Goal: Find contact information: Find contact information

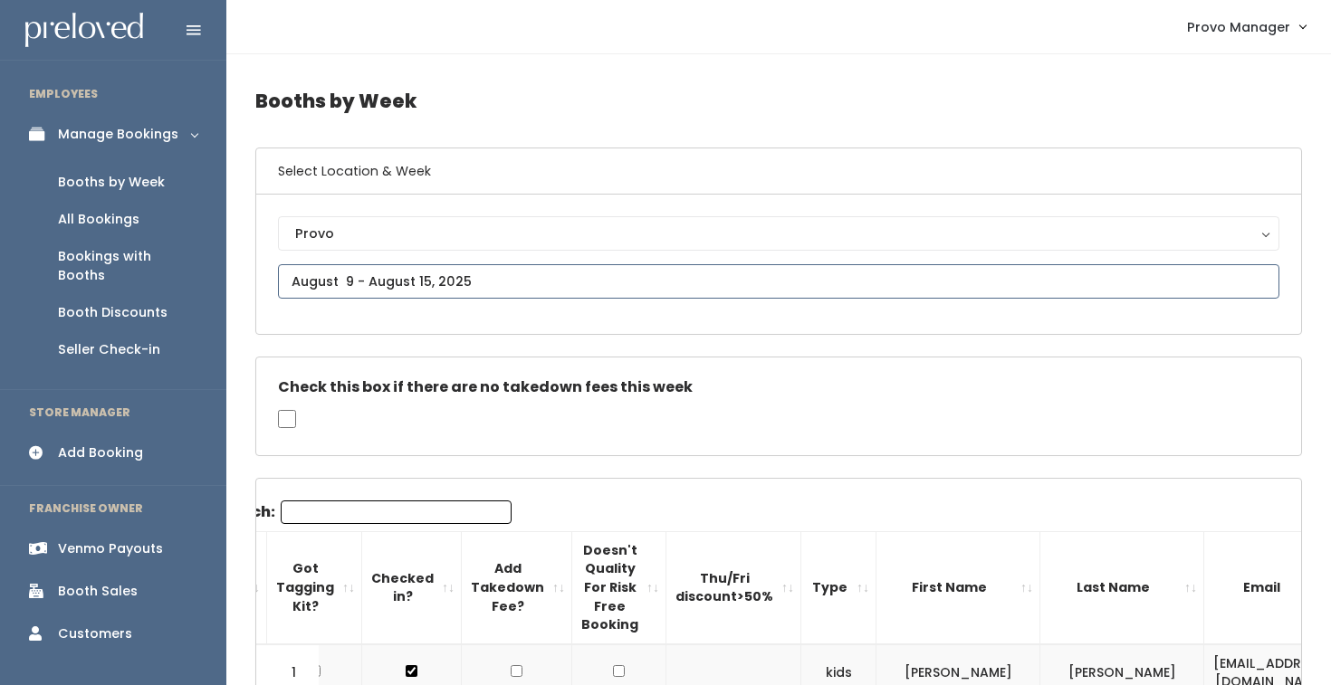
click at [461, 276] on input "text" at bounding box center [778, 281] width 1001 height 34
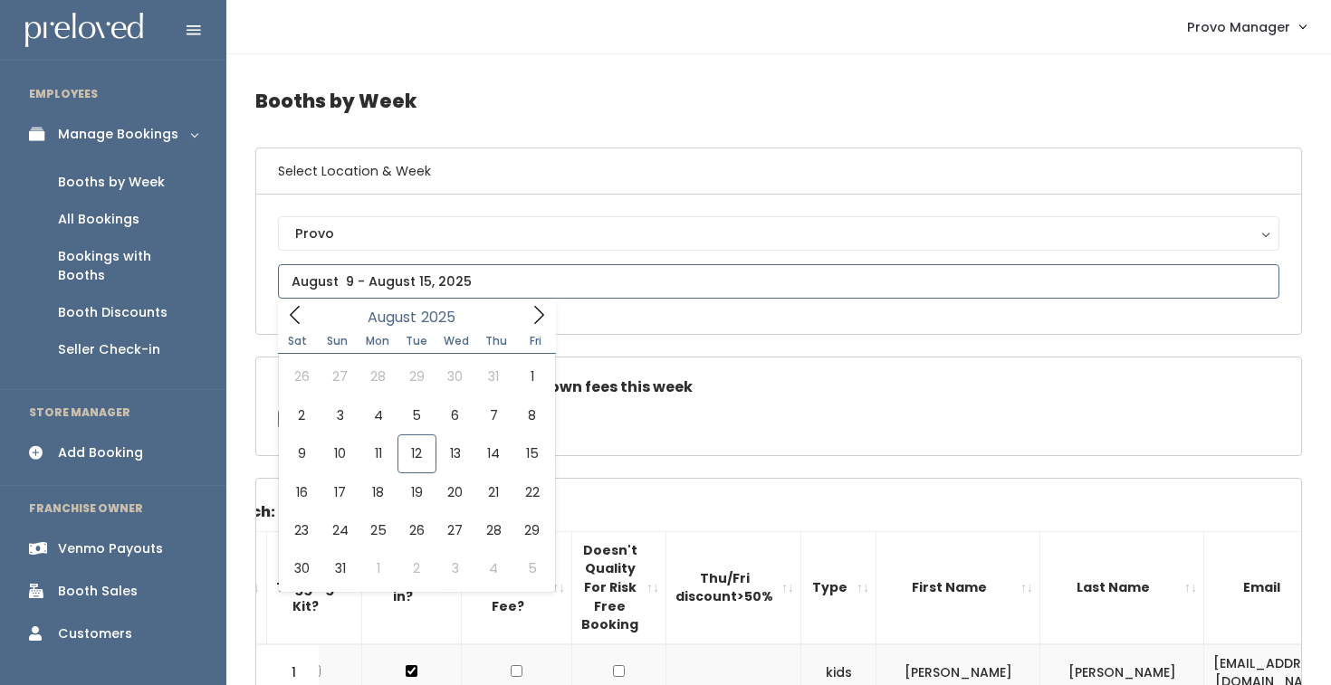
click at [547, 319] on span at bounding box center [538, 315] width 34 height 28
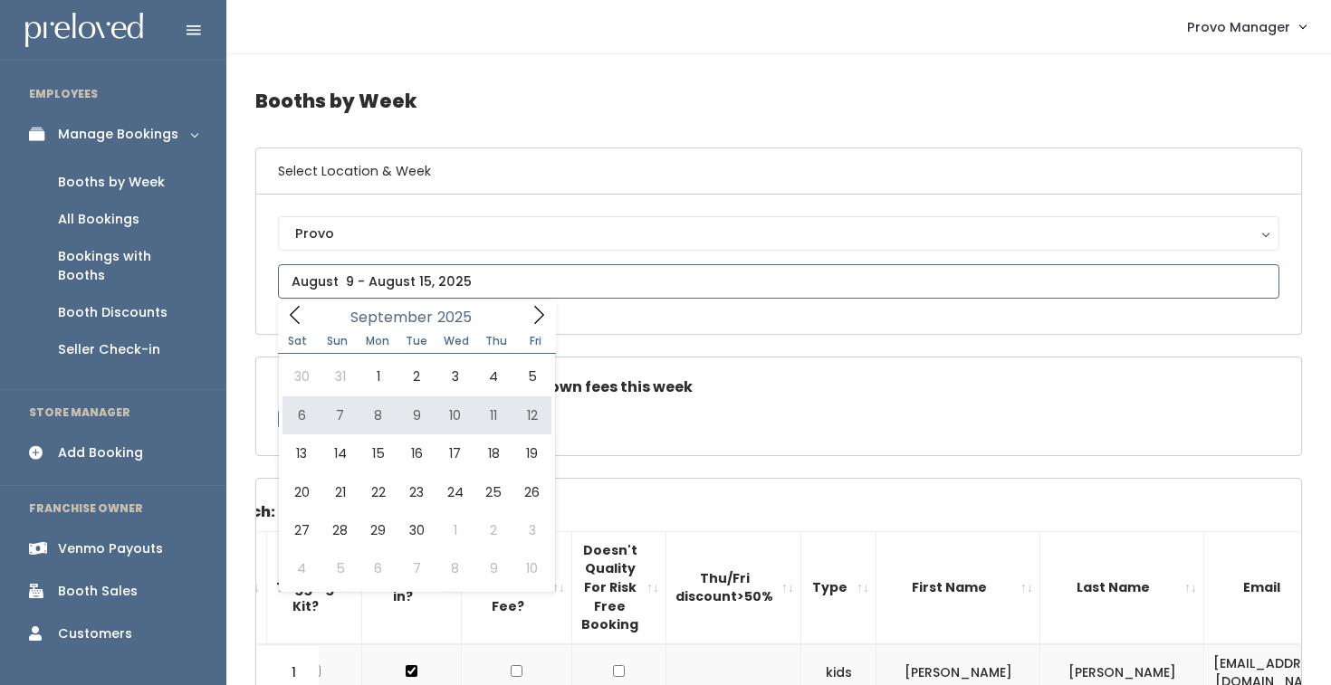
type input "September 6 to September 12"
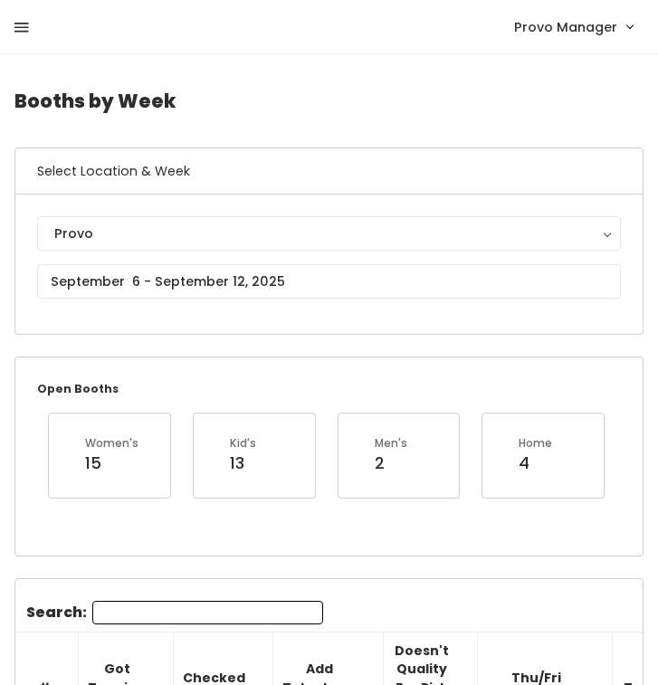
click at [22, 23] on icon at bounding box center [21, 28] width 14 height 16
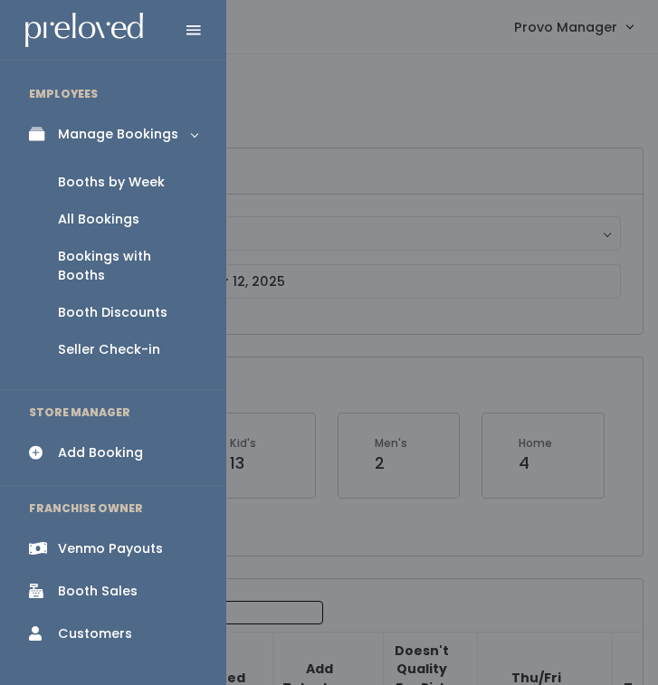
click at [109, 303] on div "Booth Discounts" at bounding box center [113, 312] width 110 height 19
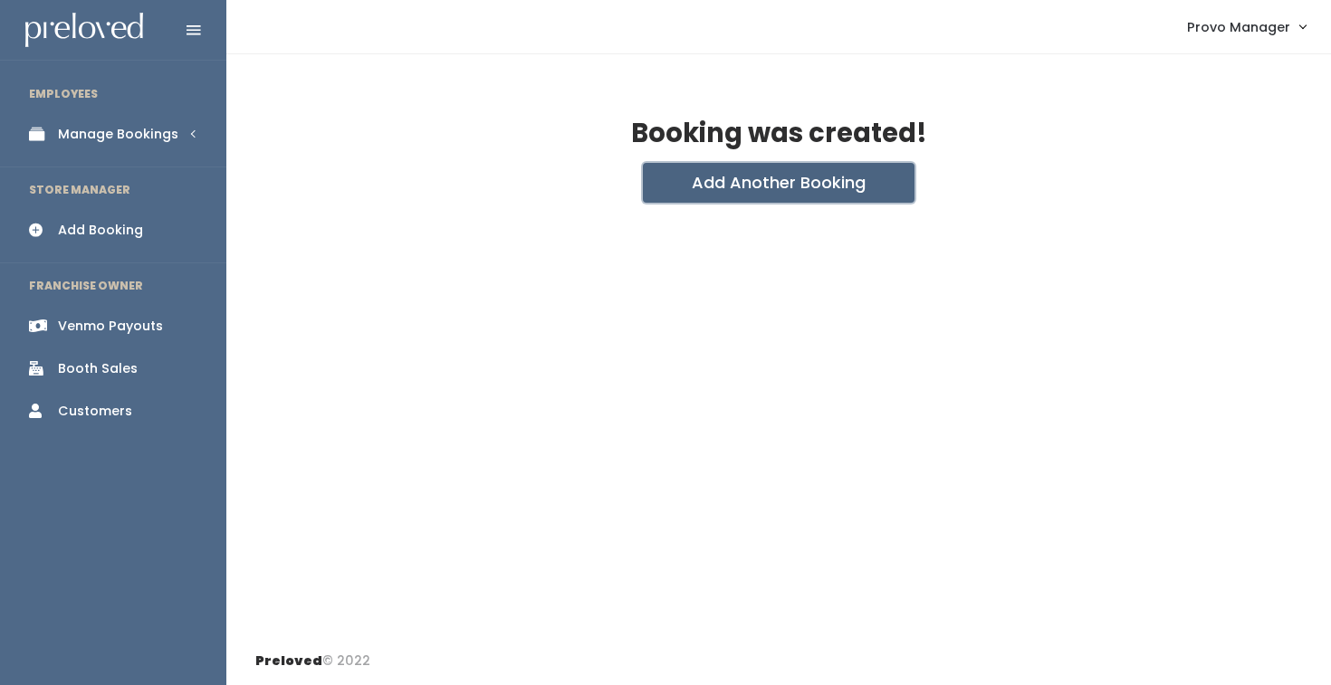
click at [708, 175] on button "Add Another Booking" at bounding box center [779, 183] width 272 height 40
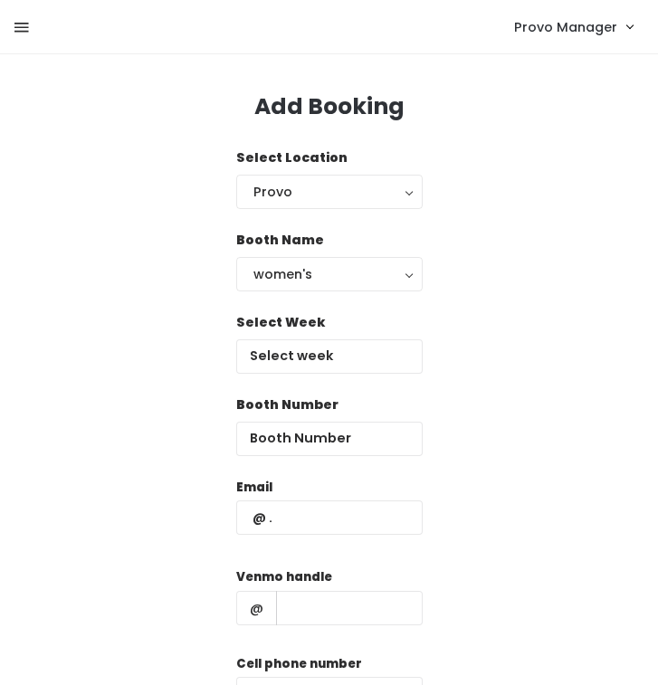
click at [27, 27] on icon at bounding box center [21, 28] width 14 height 16
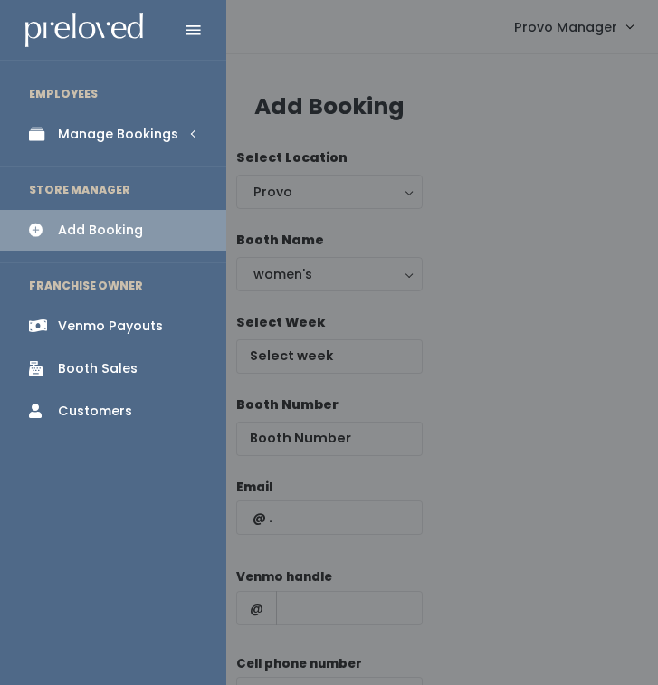
click at [107, 142] on div "Manage Bookings" at bounding box center [118, 134] width 120 height 19
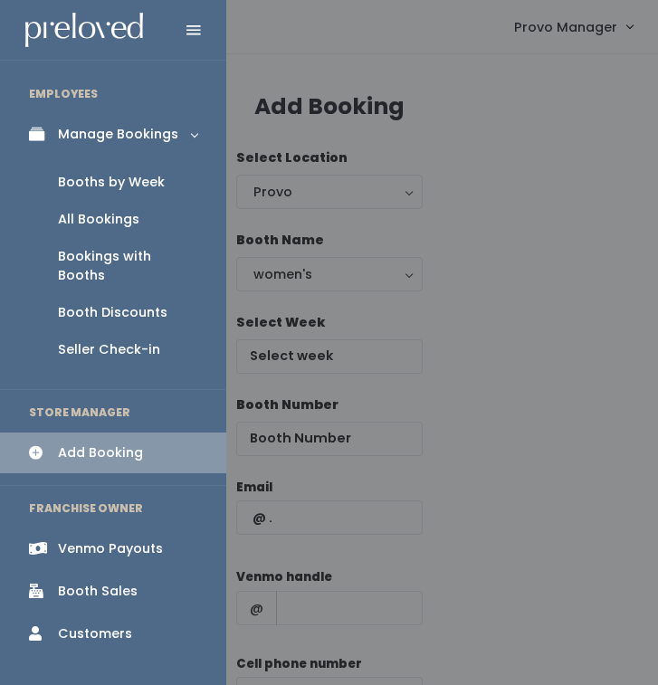
click at [129, 186] on div "Booths by Week" at bounding box center [111, 182] width 107 height 19
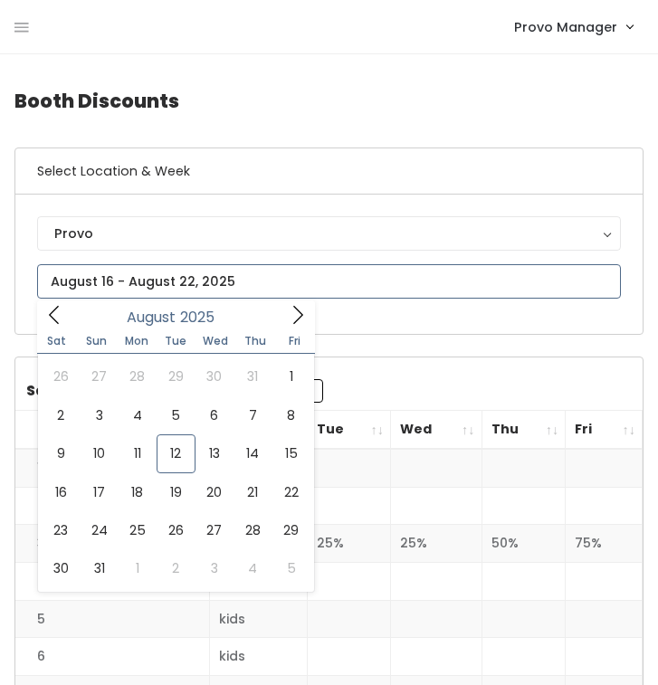
click at [129, 273] on input "text" at bounding box center [329, 281] width 584 height 34
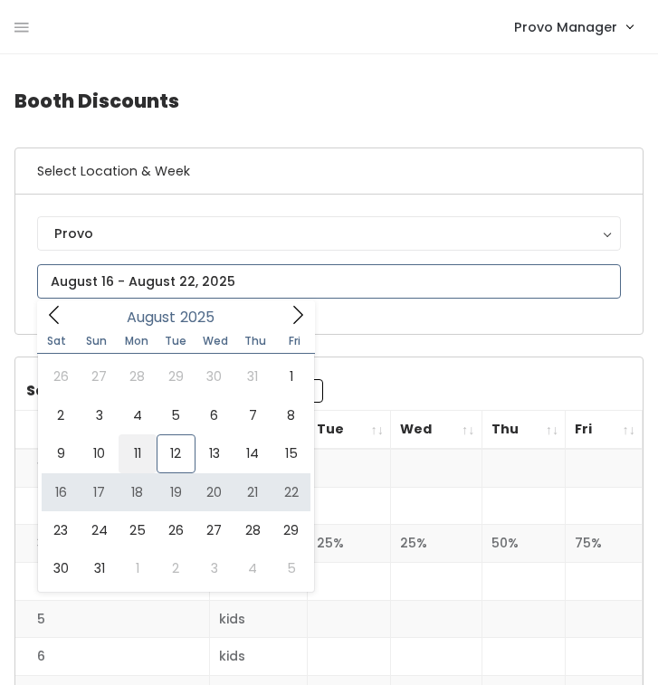
type input "August 9 to August 15"
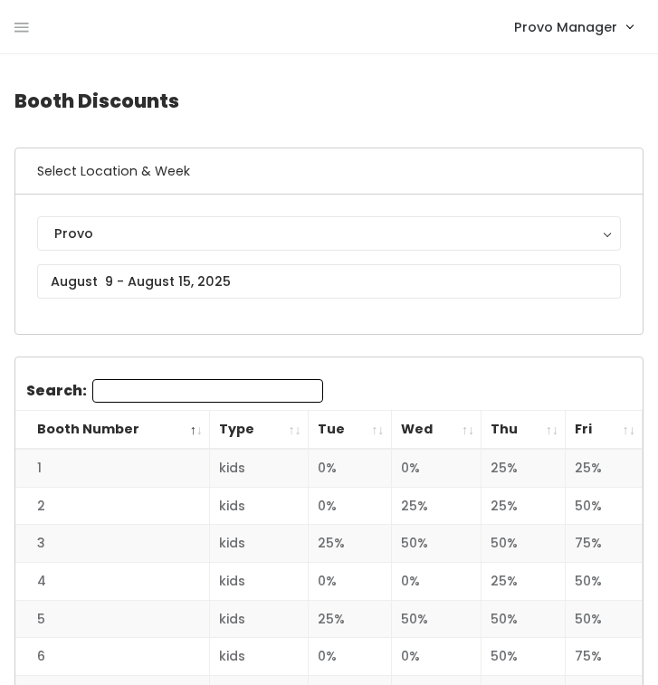
click at [33, 24] on div "Provo Manager My bookings Account settings Logout" at bounding box center [332, 26] width 636 height 39
click at [20, 14] on link at bounding box center [21, 27] width 14 height 38
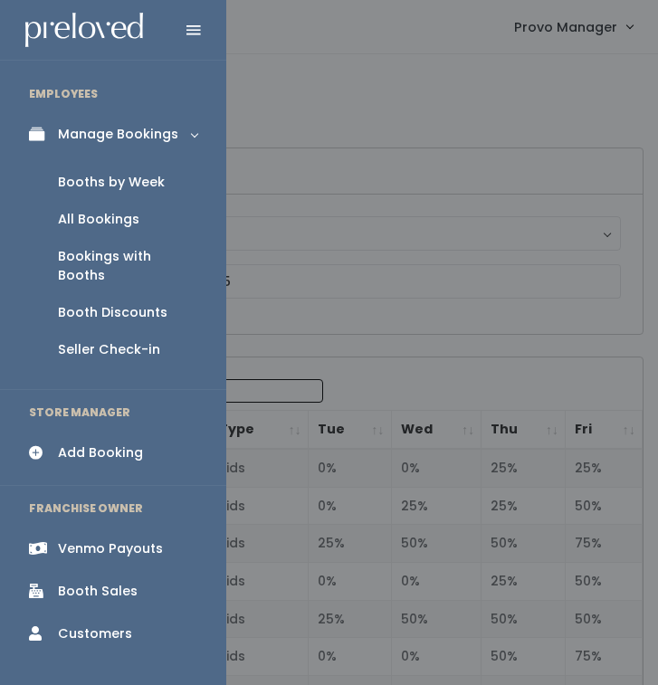
click at [88, 294] on link "Booth Discounts" at bounding box center [113, 312] width 226 height 37
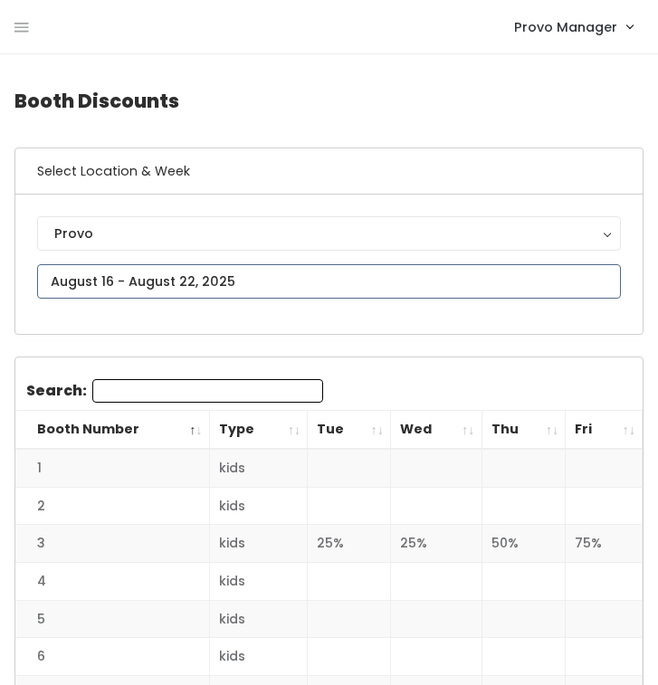
click at [190, 280] on input "text" at bounding box center [329, 281] width 584 height 34
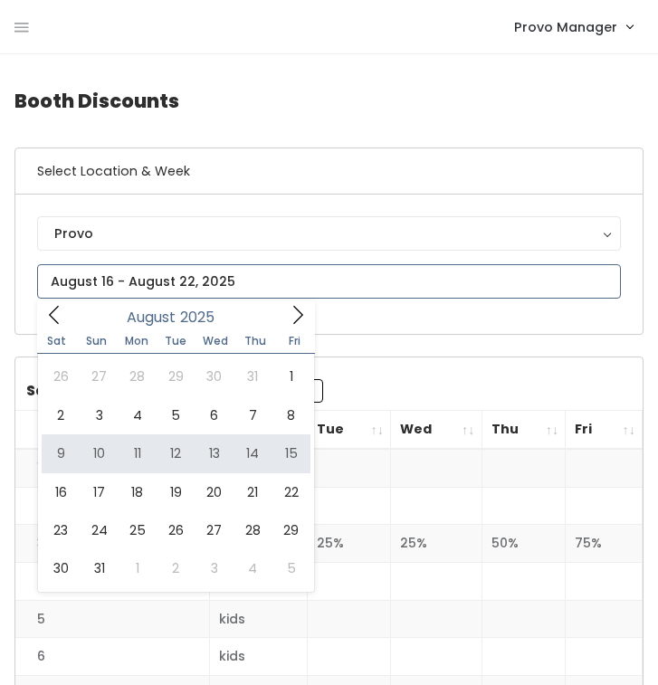
type input "August 9 to August 15"
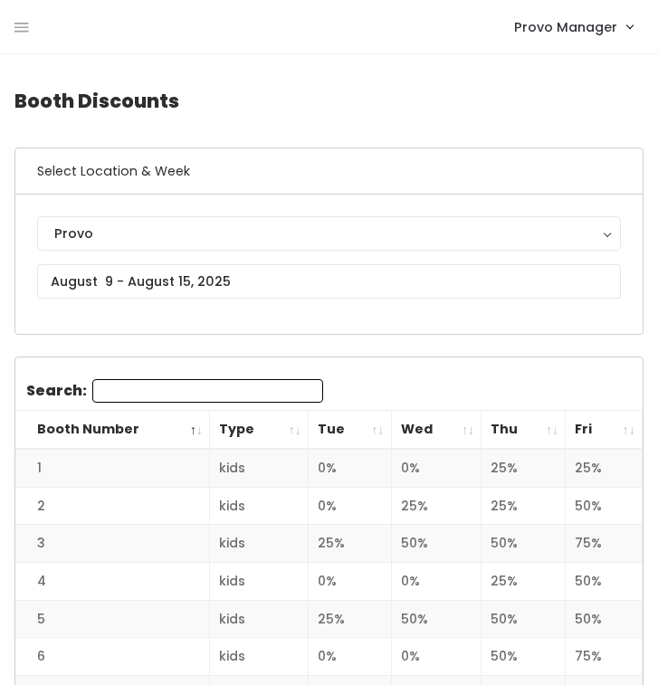
click at [465, 427] on th "Wed" at bounding box center [436, 430] width 91 height 39
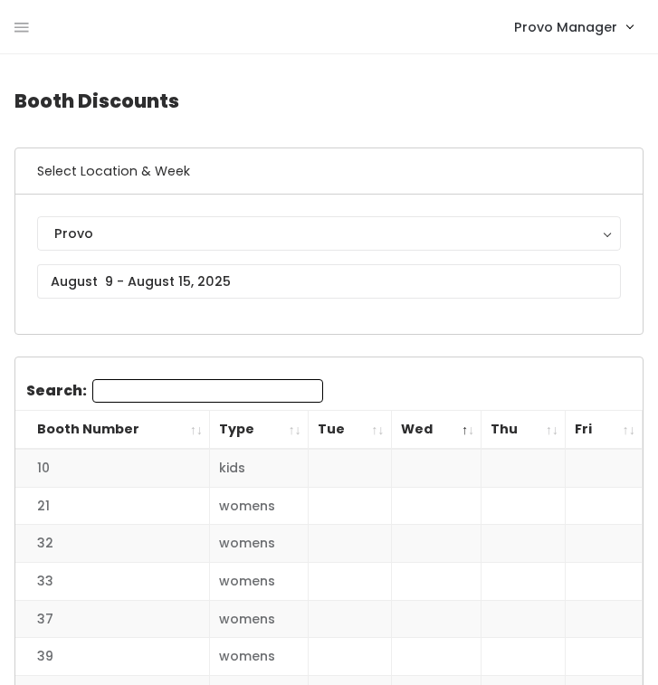
click at [624, 429] on th "Fri" at bounding box center [604, 430] width 77 height 39
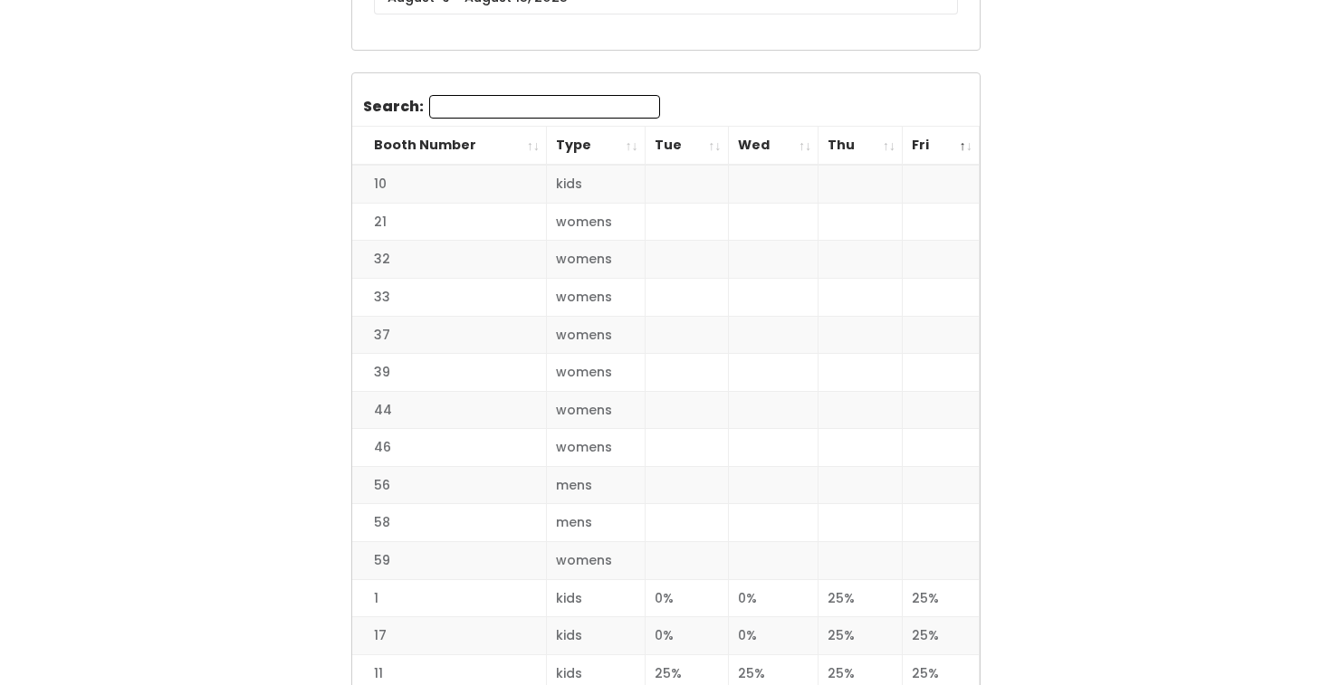
scroll to position [298, 0]
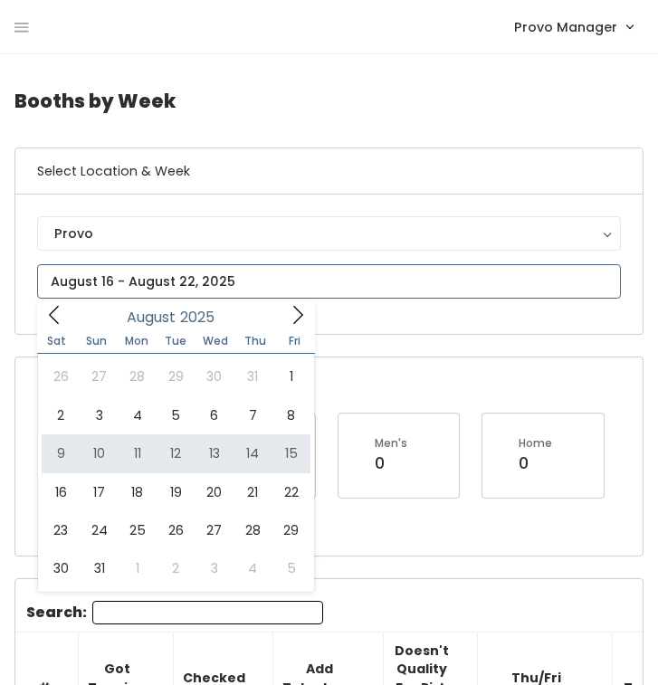
type input "[DATE] to [DATE]"
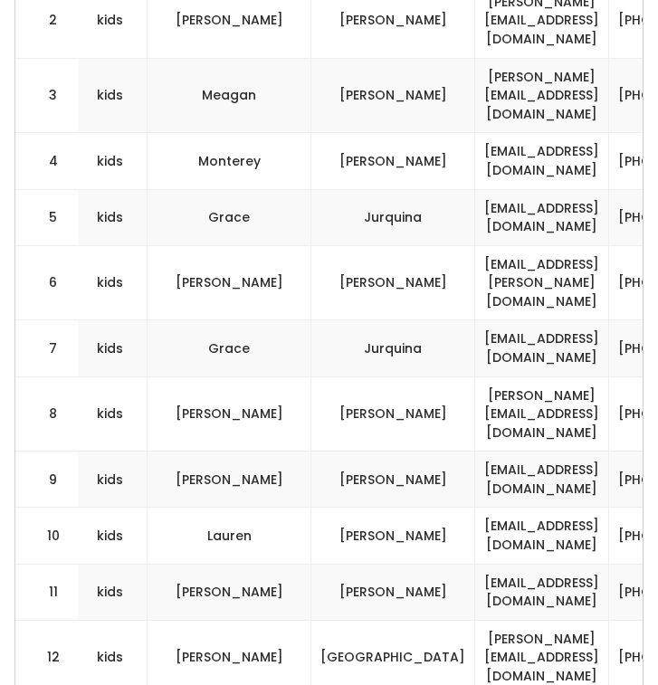
scroll to position [0, 544]
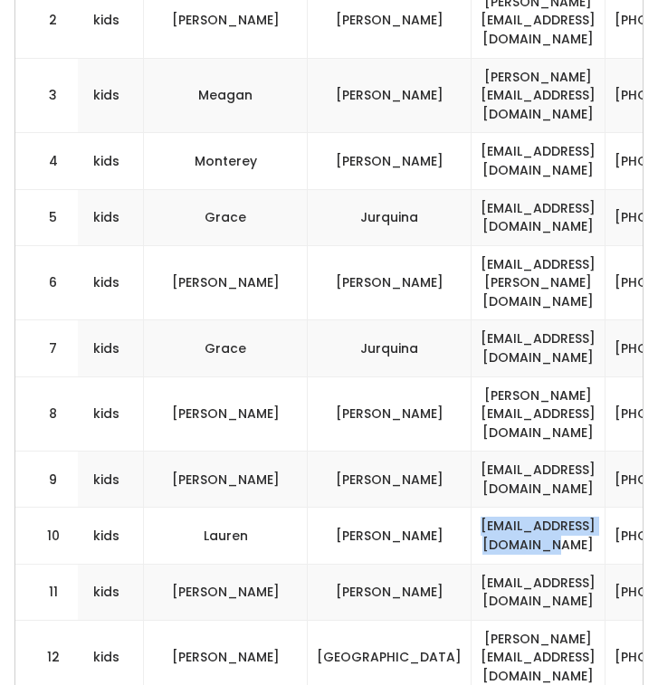
drag, startPoint x: 512, startPoint y: 462, endPoint x: 313, endPoint y: 460, distance: 199.2
click at [472, 508] on td "[EMAIL_ADDRESS][DOMAIN_NAME]" at bounding box center [539, 536] width 134 height 56
copy td "[EMAIL_ADDRESS][DOMAIN_NAME]"
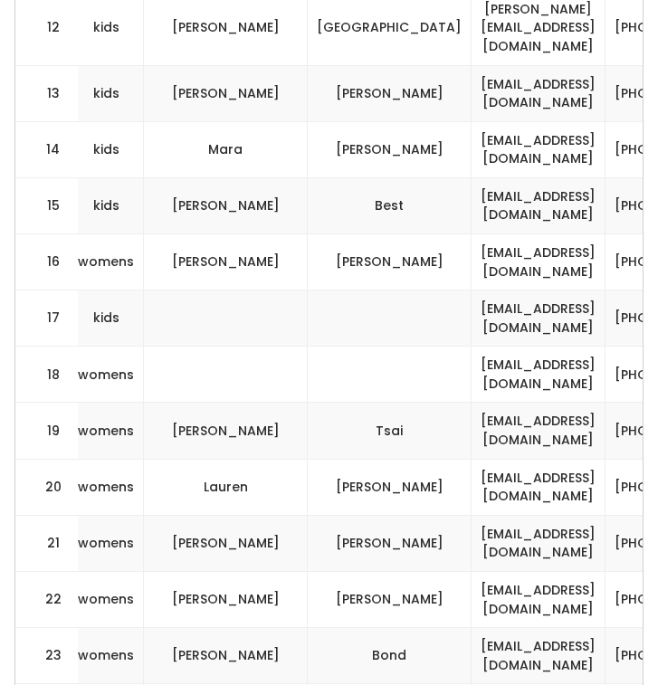
scroll to position [1375, 0]
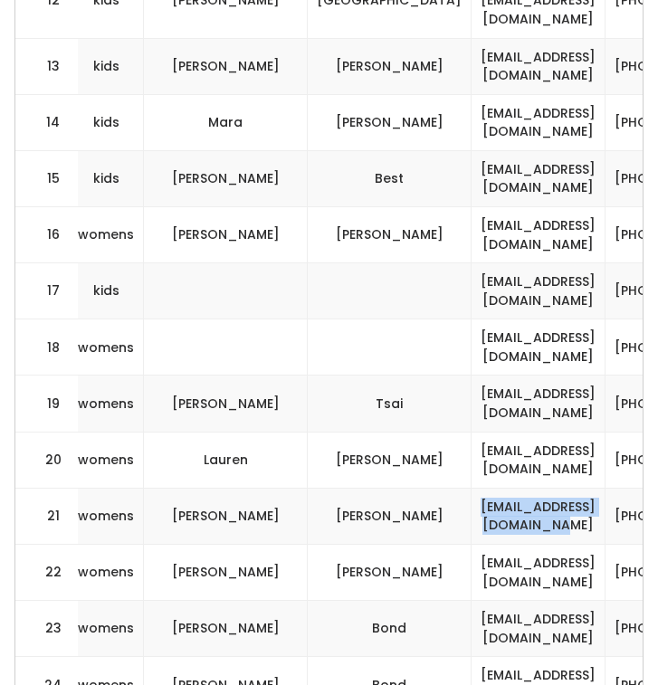
drag, startPoint x: 521, startPoint y: 424, endPoint x: 309, endPoint y: 431, distance: 212.9
click at [472, 488] on td "[EMAIL_ADDRESS][DOMAIN_NAME]" at bounding box center [539, 516] width 134 height 56
copy td "[EMAIL_ADDRESS][DOMAIN_NAME]"
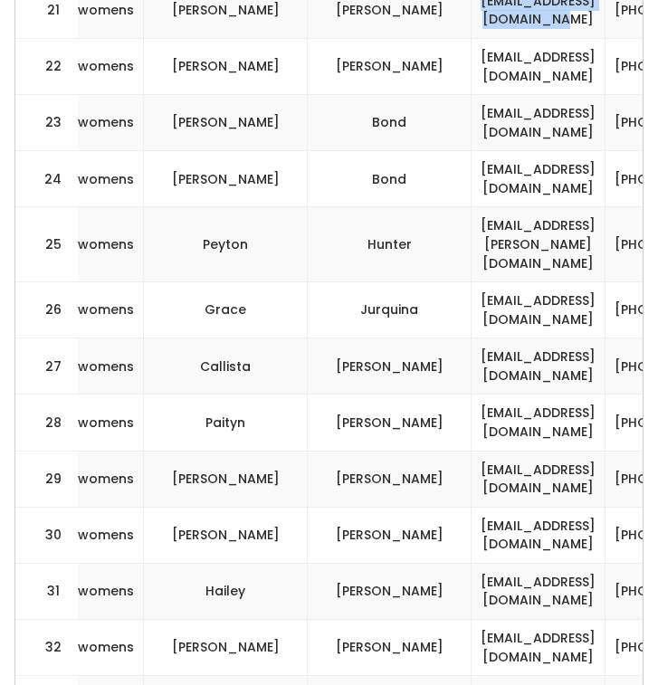
scroll to position [1884, 0]
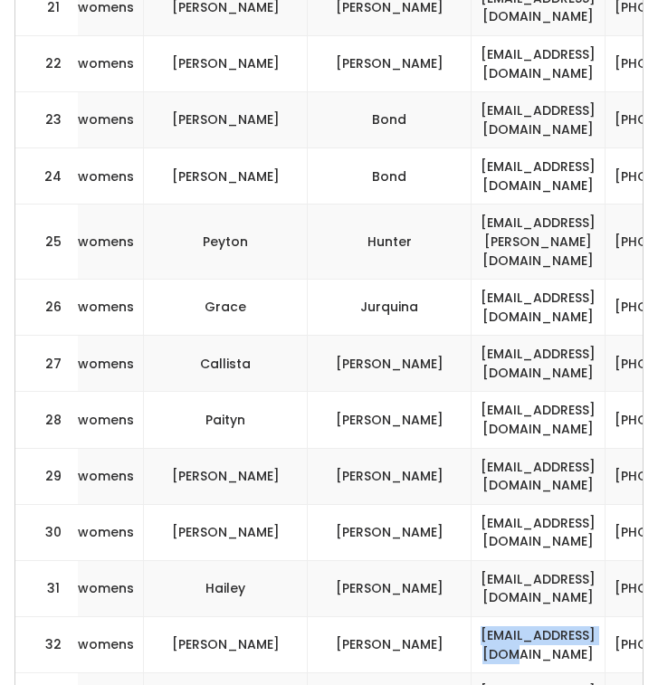
drag, startPoint x: 505, startPoint y: 531, endPoint x: 321, endPoint y: 527, distance: 183.8
click at [472, 617] on td "[EMAIL_ADDRESS][DOMAIN_NAME]" at bounding box center [539, 645] width 134 height 56
copy td "[EMAIL_ADDRESS][DOMAIN_NAME]"
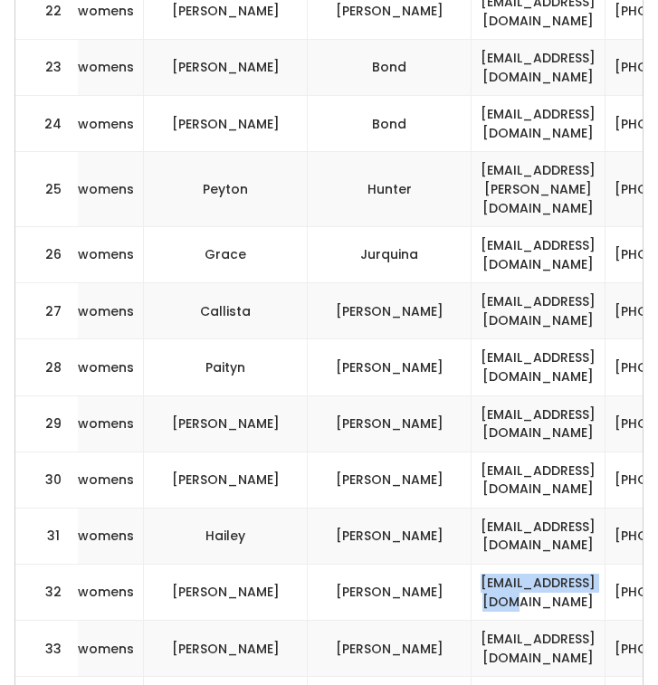
scroll to position [1946, 0]
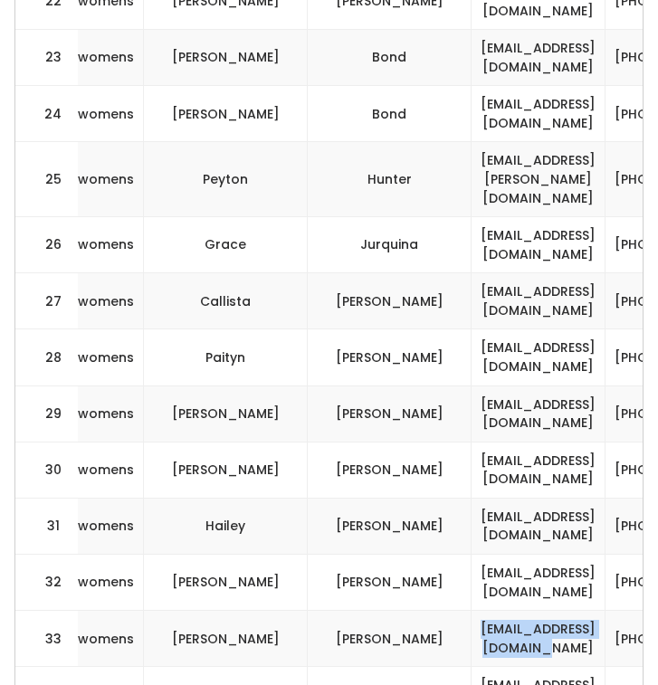
drag, startPoint x: 518, startPoint y: 532, endPoint x: 330, endPoint y: 527, distance: 188.4
click at [472, 611] on td "sampsonnoelle@gmail.com" at bounding box center [539, 639] width 134 height 56
copy td "sampsonnoelle@gmail.com"
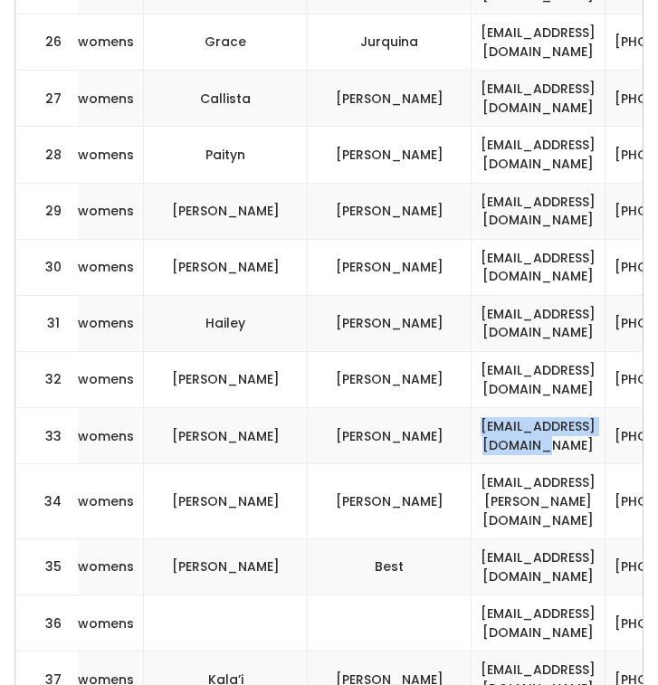
scroll to position [2154, 0]
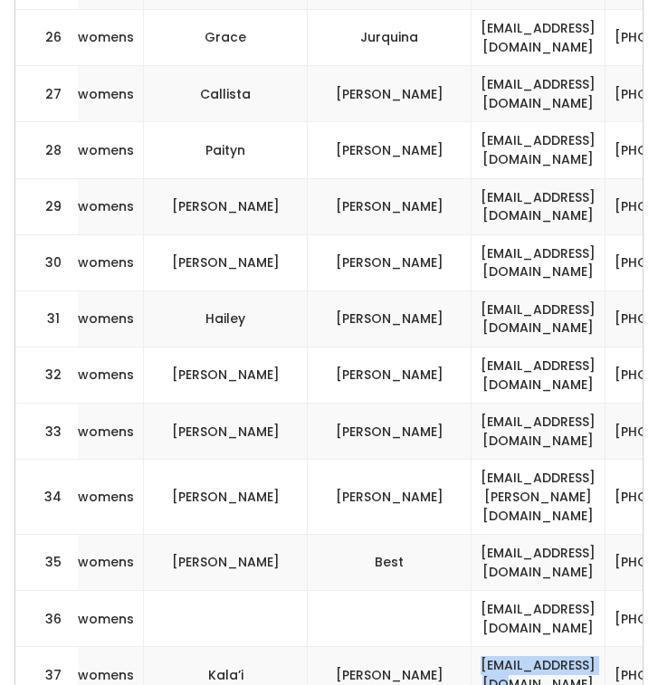
drag, startPoint x: 508, startPoint y: 549, endPoint x: 335, endPoint y: 544, distance: 173.0
click at [472, 647] on td "karnett3@gmail.com" at bounding box center [539, 675] width 134 height 56
copy td "karnett3@gmail.com"
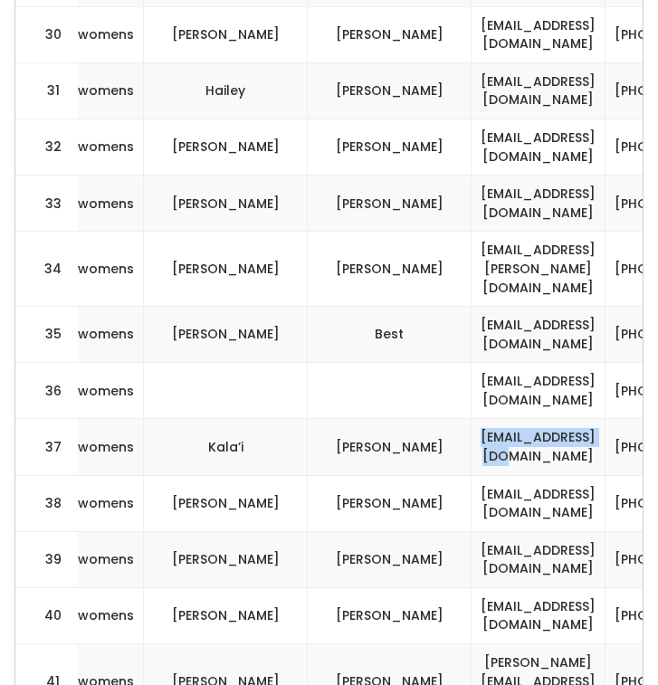
scroll to position [2383, 0]
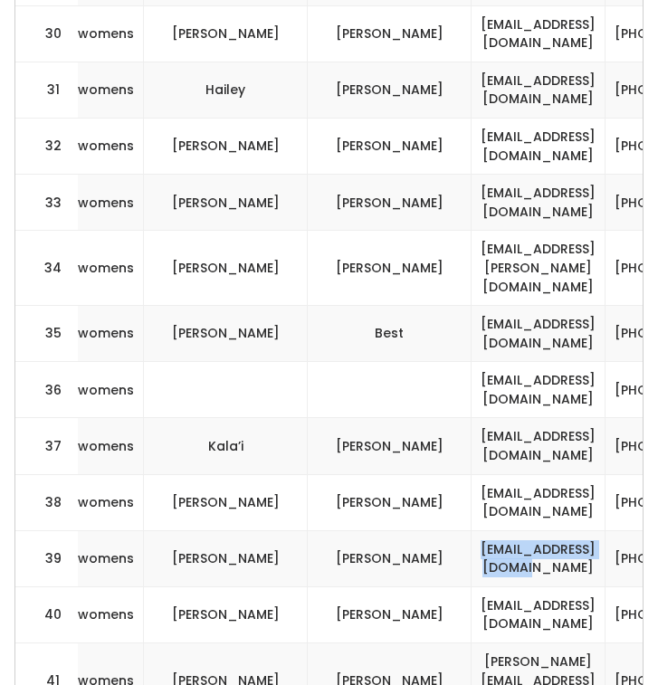
drag, startPoint x: 509, startPoint y: 437, endPoint x: 324, endPoint y: 422, distance: 185.3
click at [472, 531] on td "mtz.mayra13@gmail.com" at bounding box center [539, 559] width 134 height 56
copy td "mtz.mayra13@gmail.com"
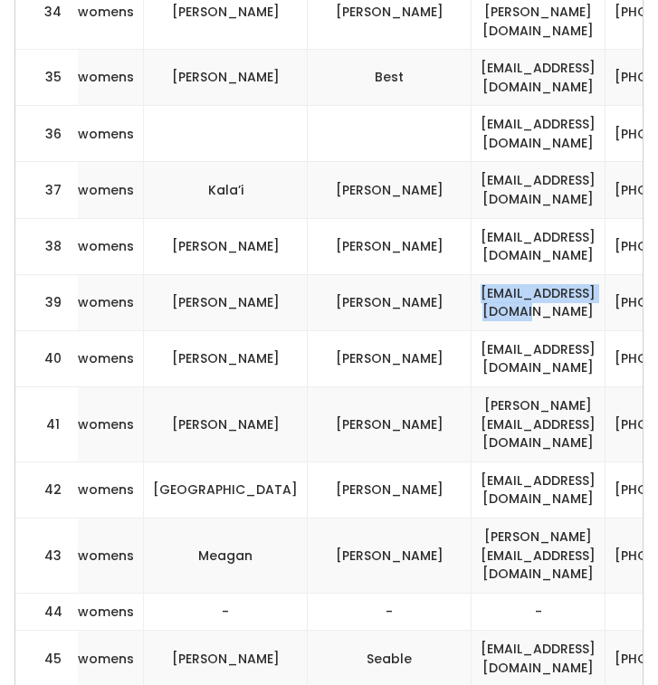
scroll to position [2649, 0]
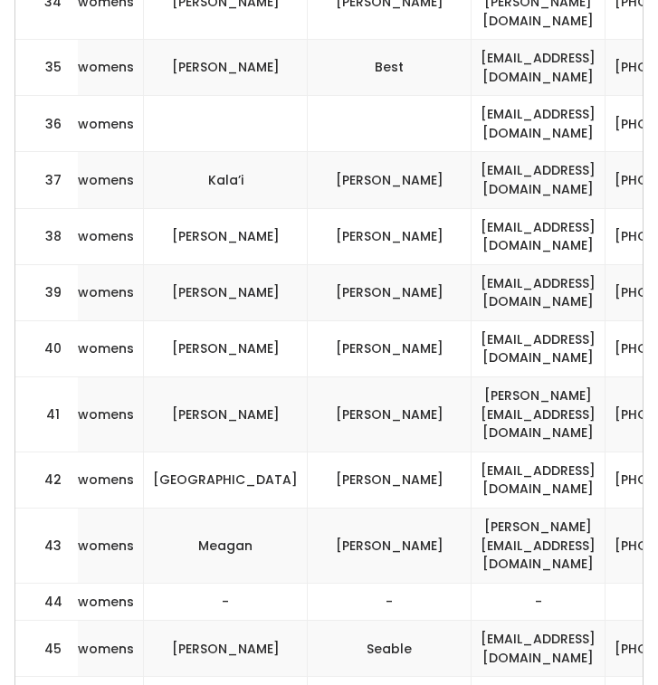
drag, startPoint x: 520, startPoint y: 540, endPoint x: 314, endPoint y: 532, distance: 205.7
copy td "lilypagemorgan@gmail.com"
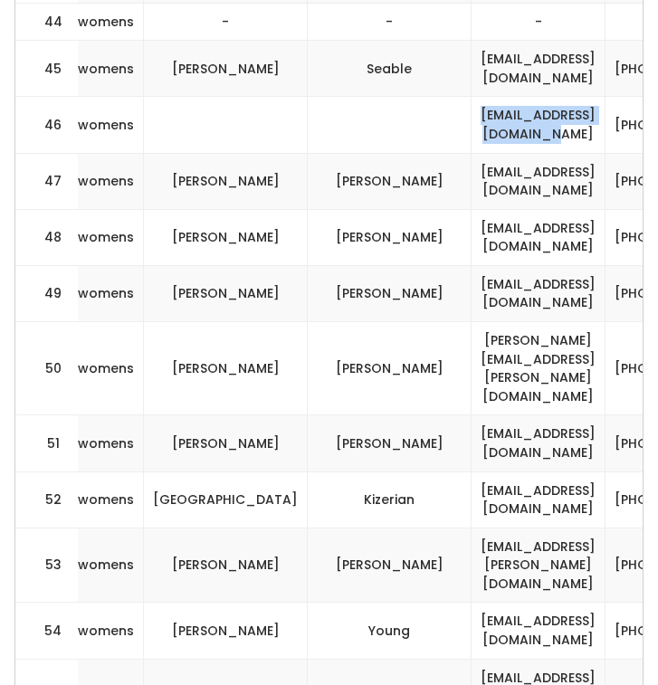
scroll to position [3231, 0]
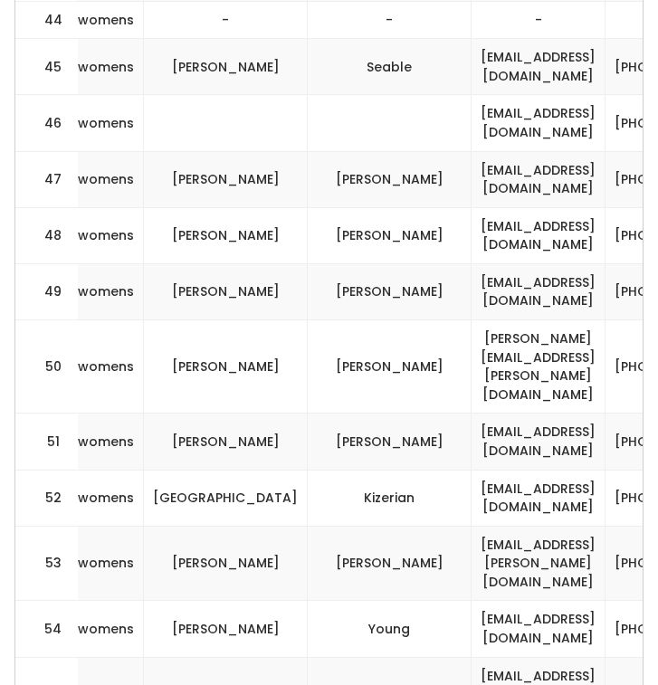
drag, startPoint x: 515, startPoint y: 521, endPoint x: 317, endPoint y: 521, distance: 198.3
copy td "danelle.stetler@gmail.com"
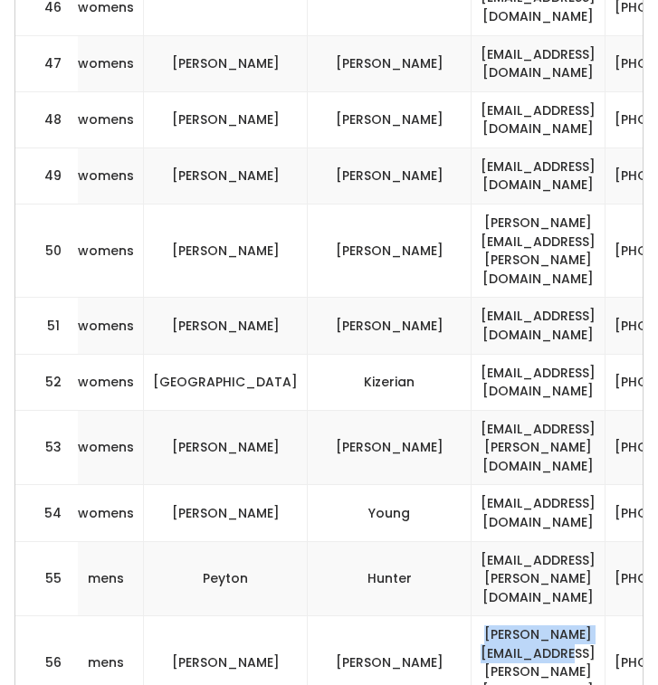
scroll to position [3367, 0]
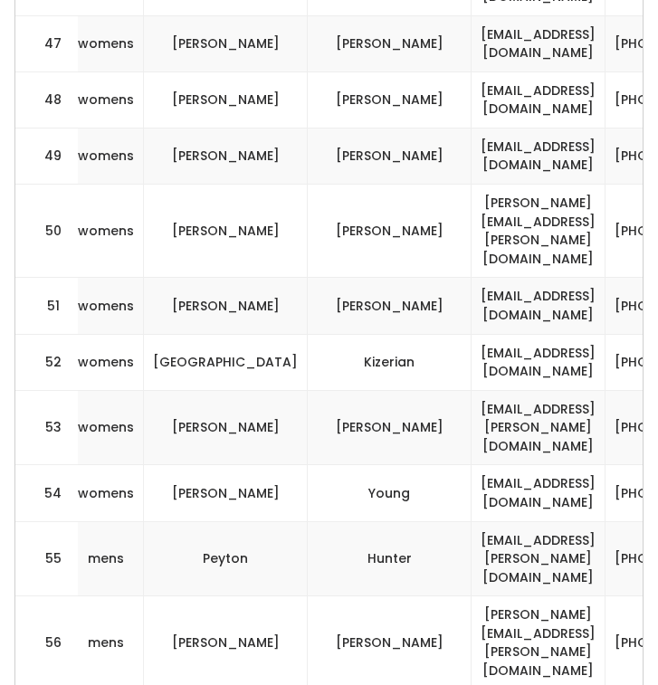
drag, startPoint x: 513, startPoint y: 489, endPoint x: 311, endPoint y: 490, distance: 201.9
copy td "tere09rubio@gmail.com"
